Goal: Check status: Check status

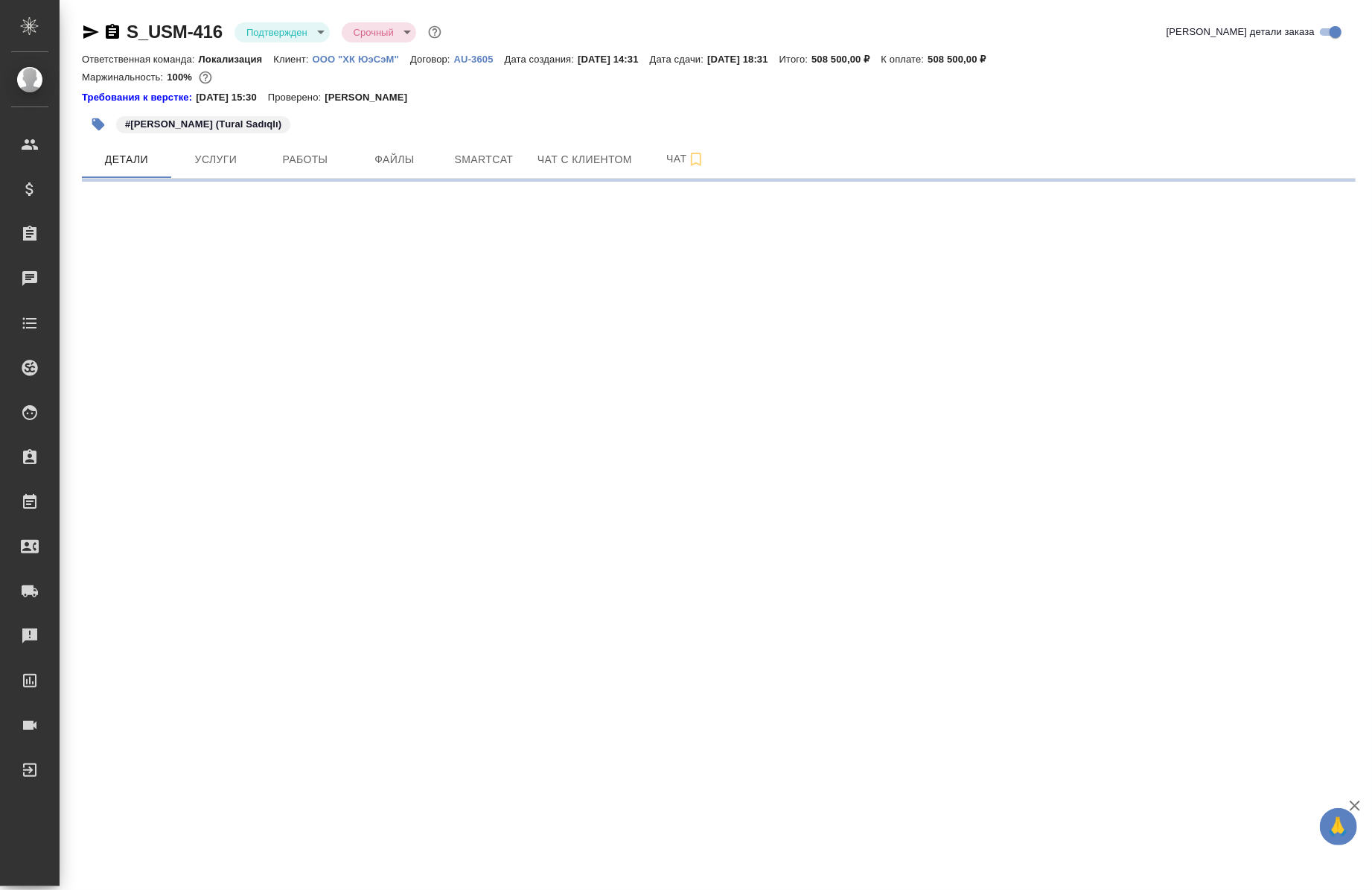
select select "RU"
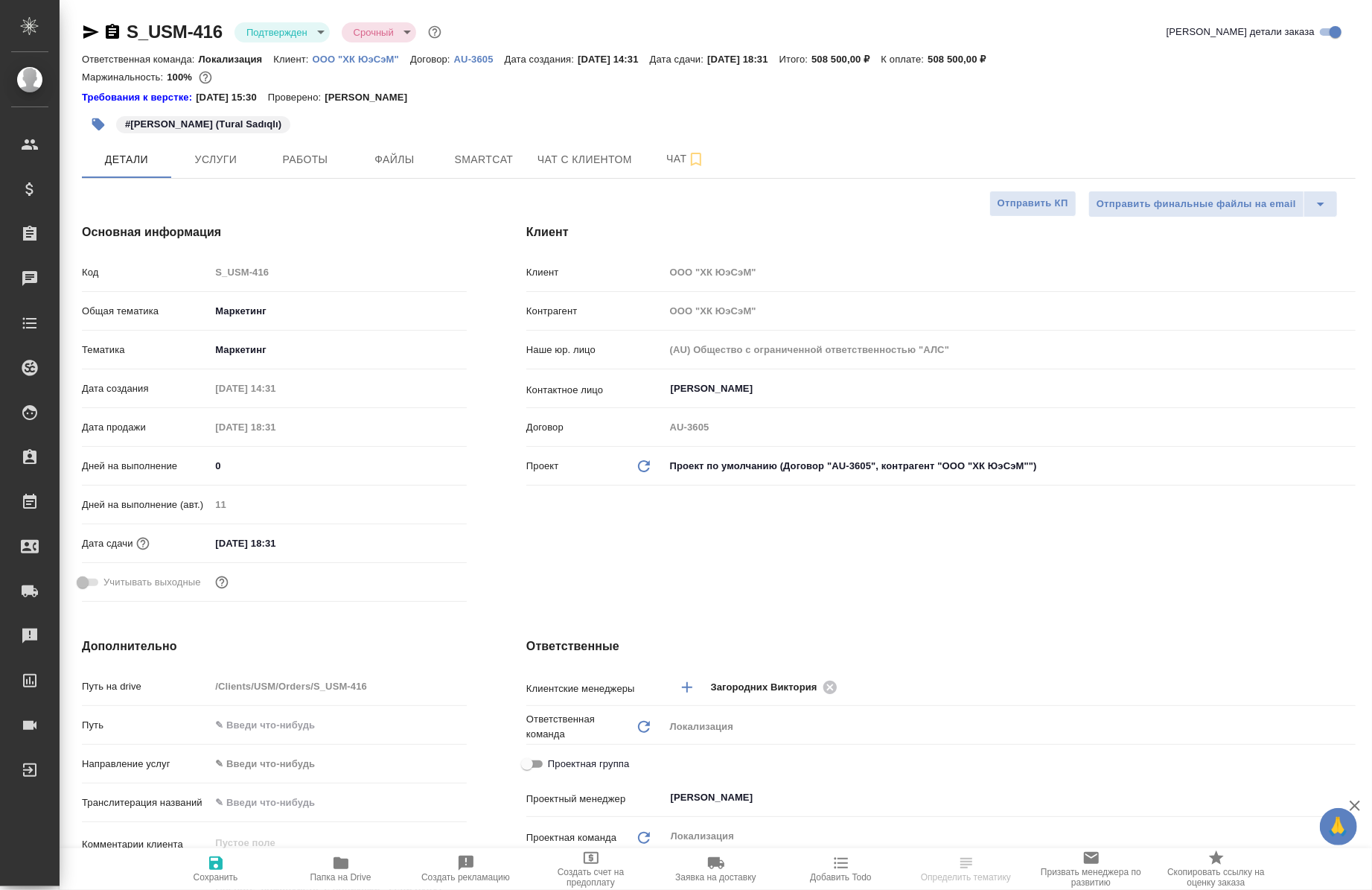
type textarea "x"
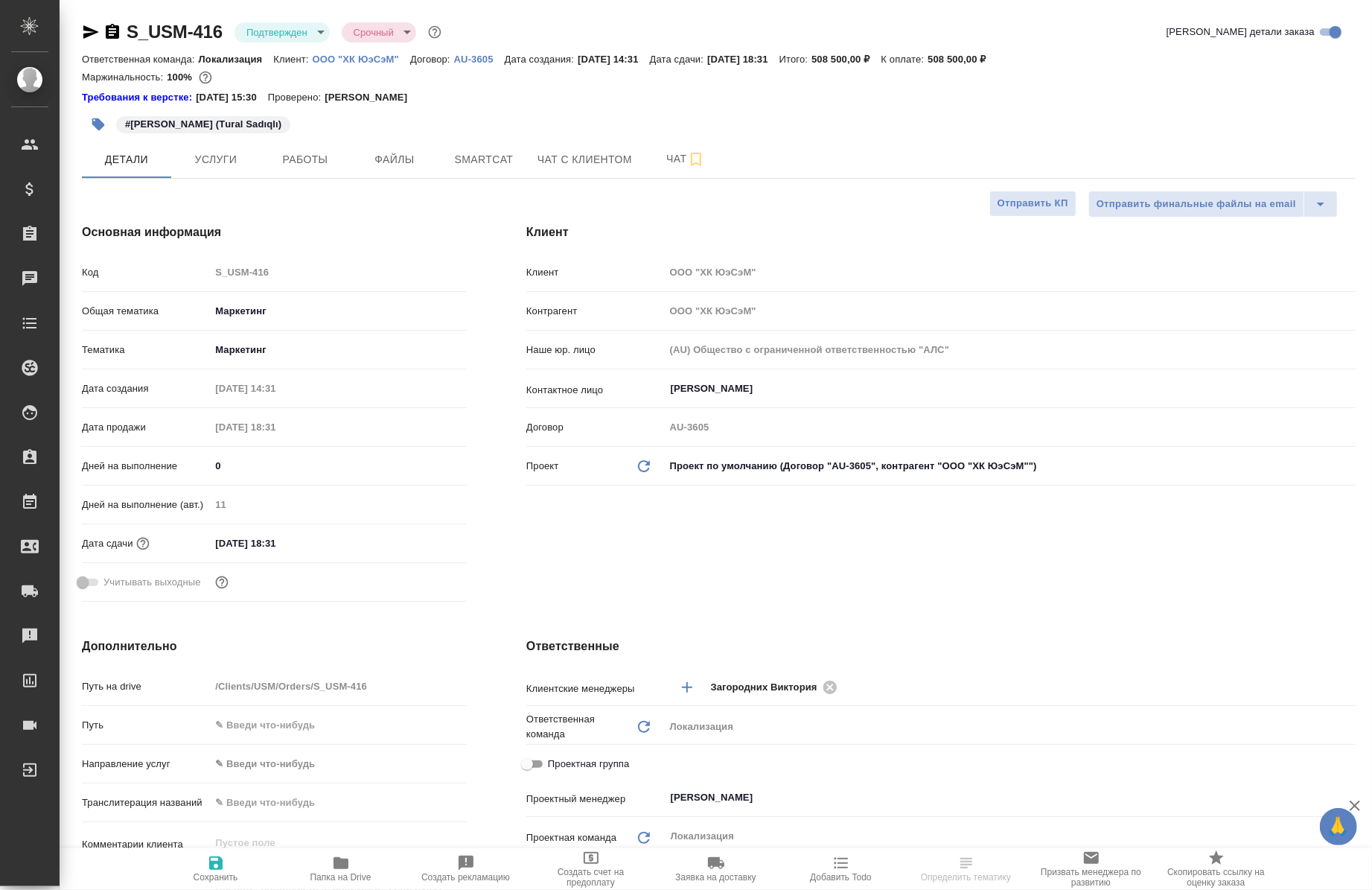
type textarea "x"
click at [307, 159] on span "Работы" at bounding box center [305, 160] width 71 height 18
